Goal: Subscribe to service/newsletter

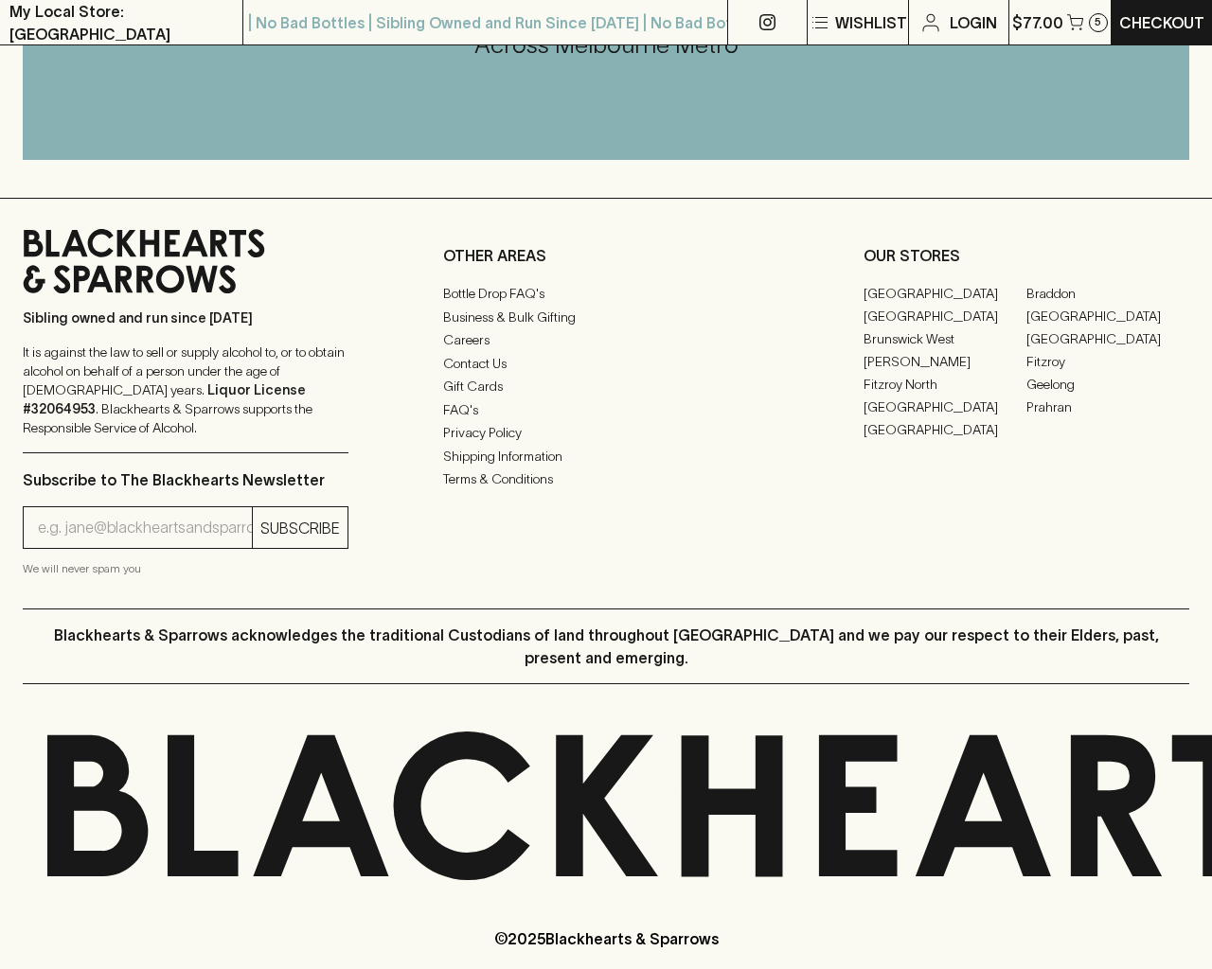
scroll to position [2541, 0]
type input "[EMAIL_ADDRESS]"
type input "1"
type input "e"
type input "Elderton E Series Chardonnay 2023"
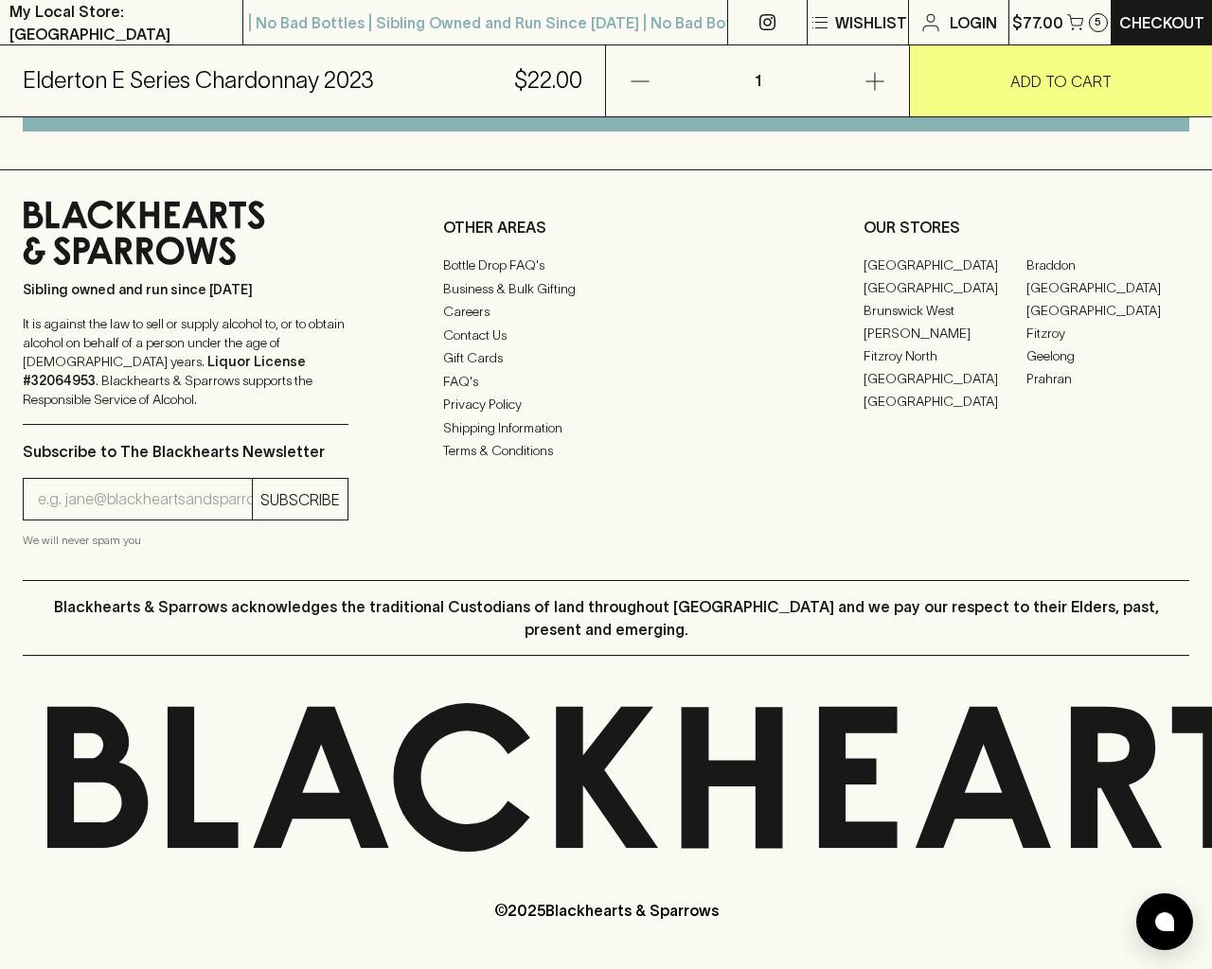
scroll to position [1142, 0]
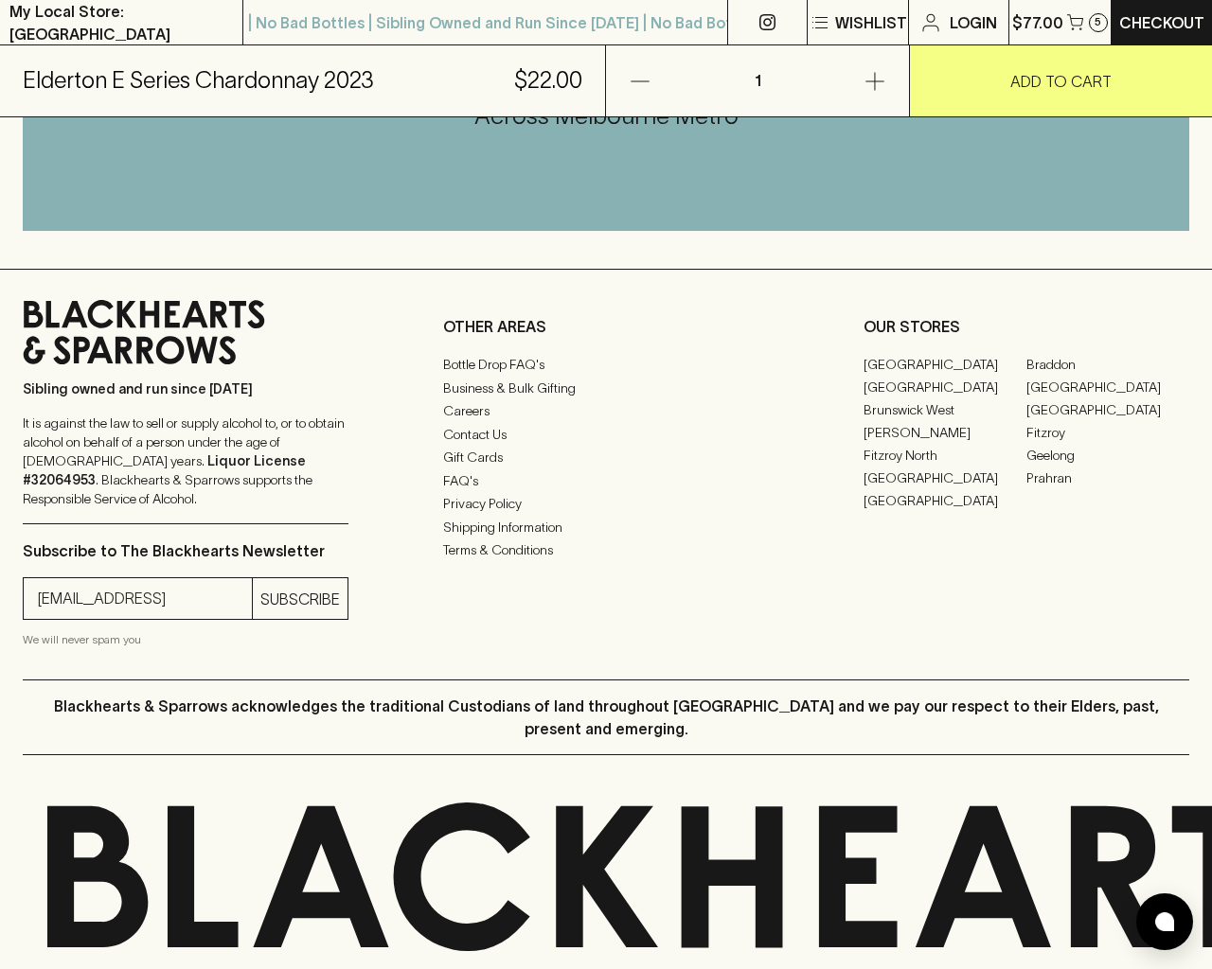
type input "[EMAIL_ADDRESS]"
type input "e"
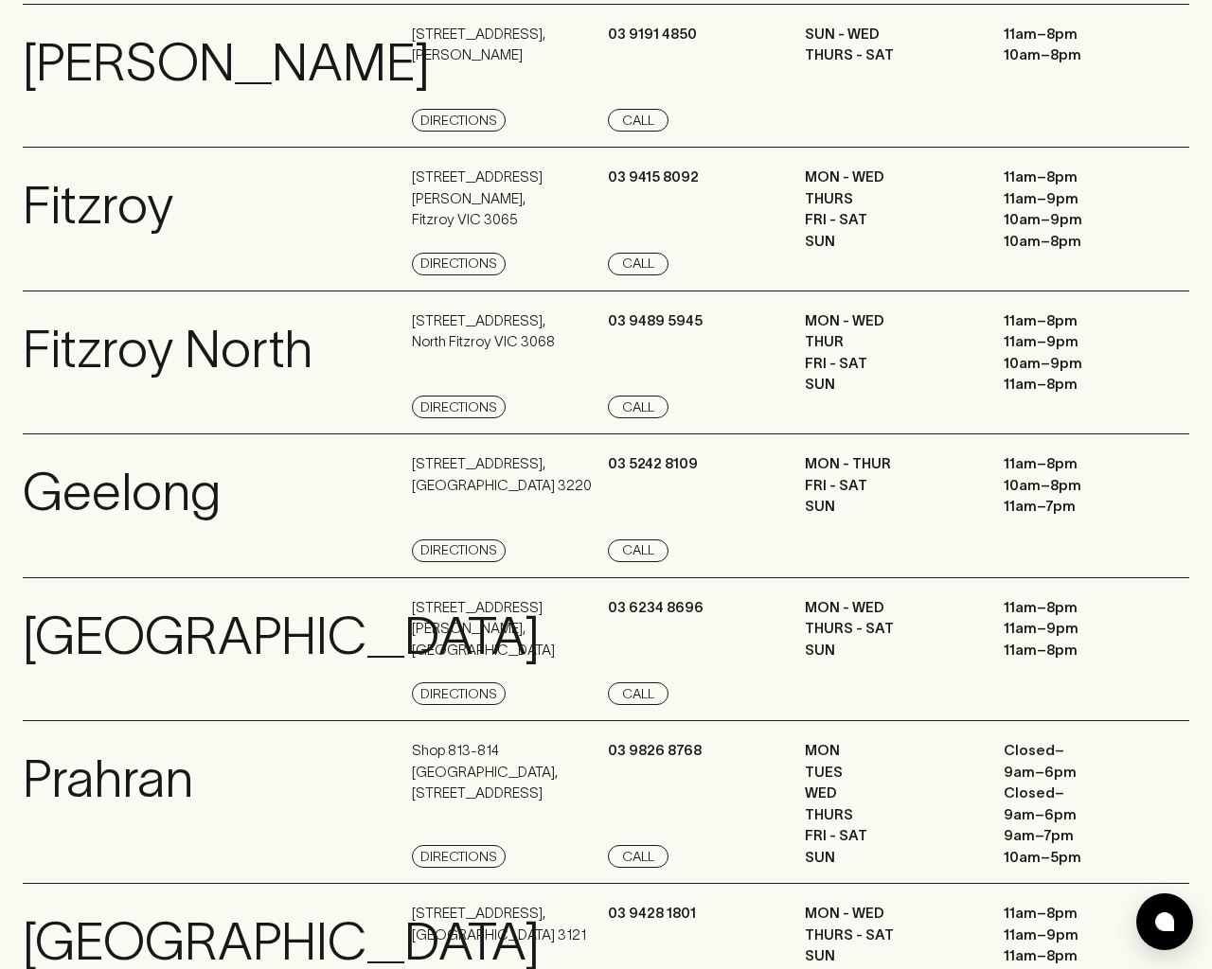
scroll to position [2541, 0]
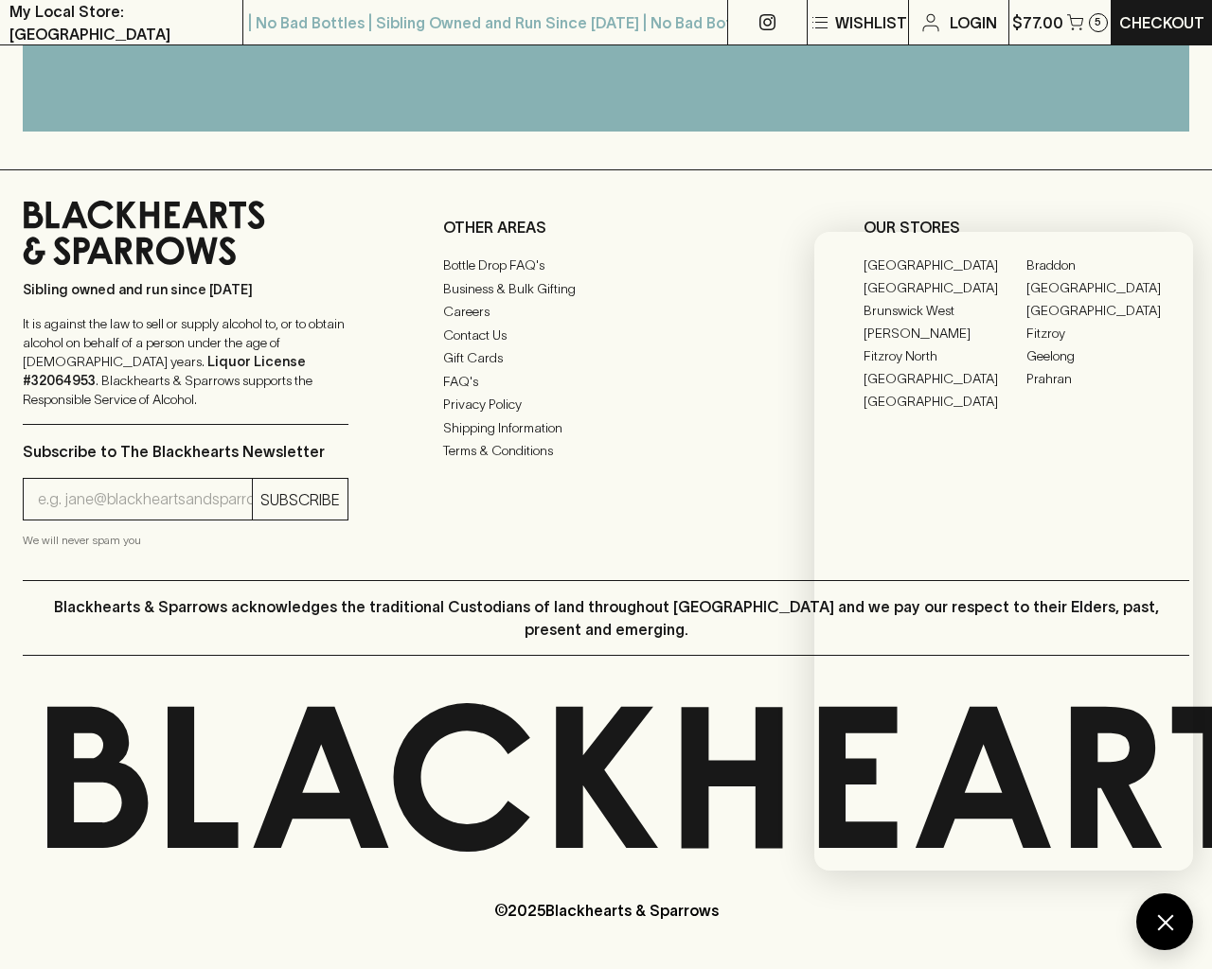
scroll to position [1002, 0]
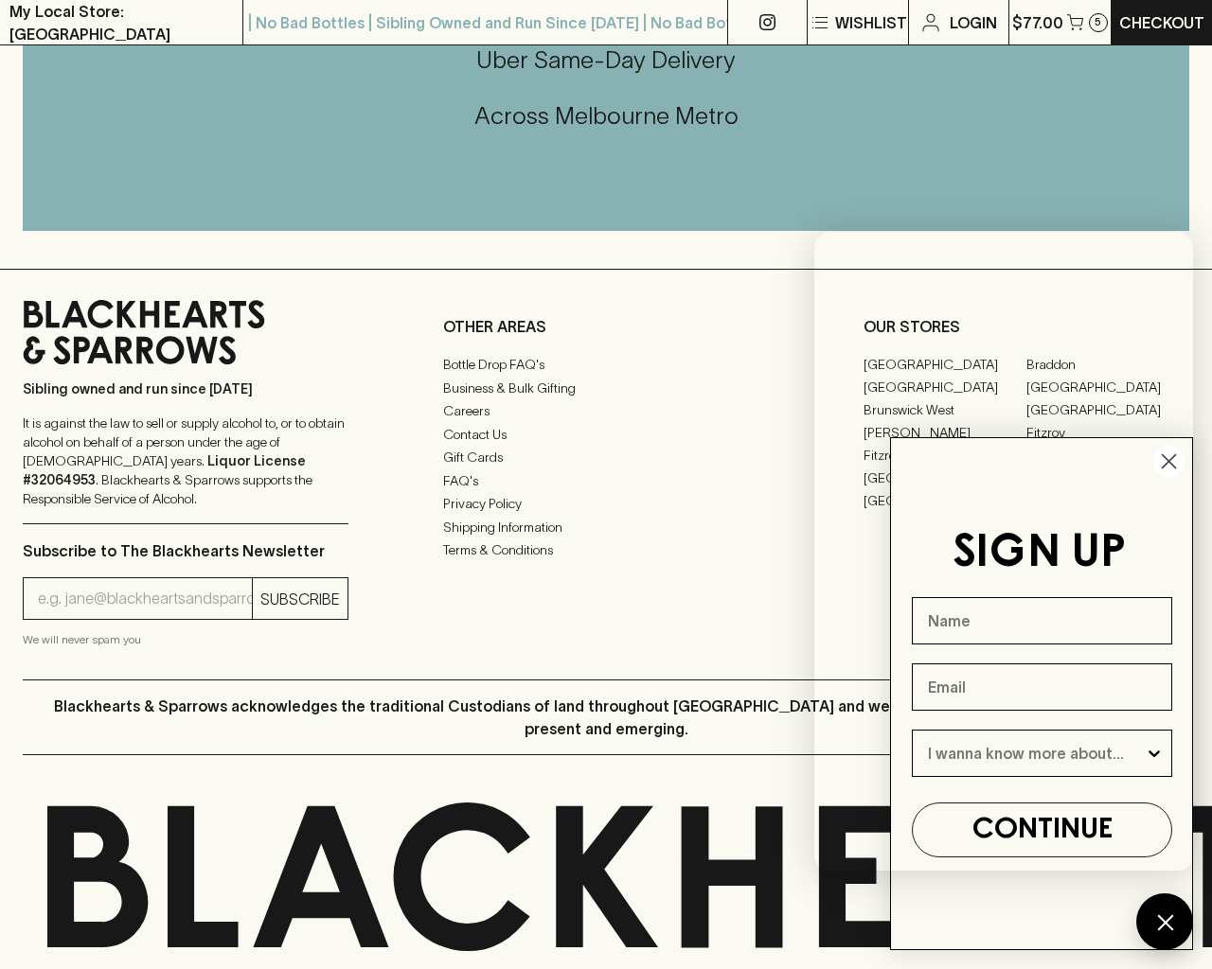
type input "e"
type input "[EMAIL_ADDRESS]"
type input "e"
type input "Beer"
